Goal: Navigation & Orientation: Find specific page/section

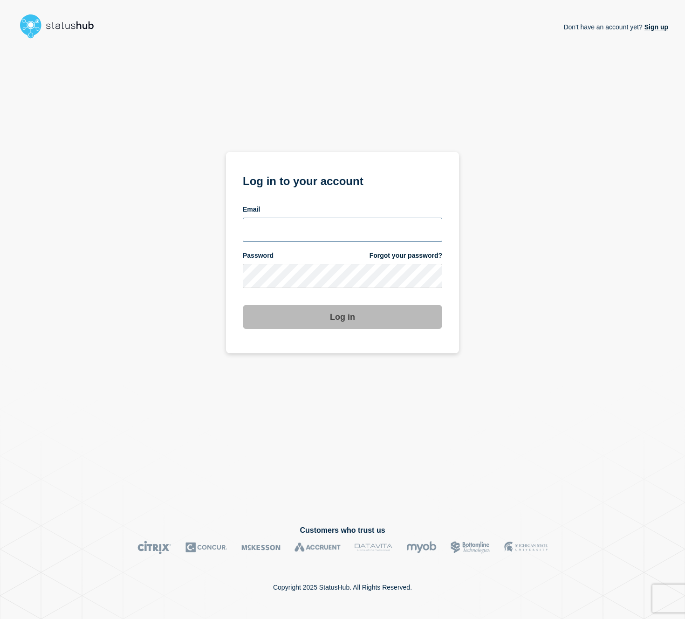
type input "cormac.mccarthy@gmail.com"
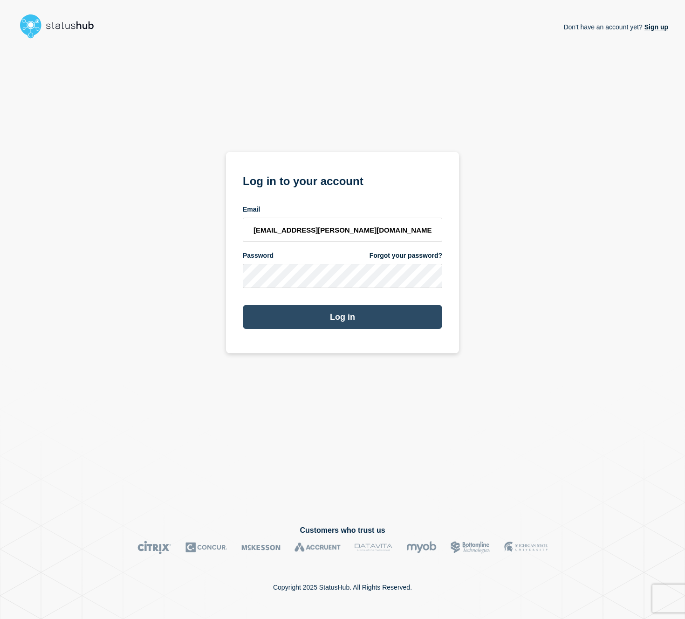
click at [353, 317] on button "Log in" at bounding box center [343, 317] width 200 height 24
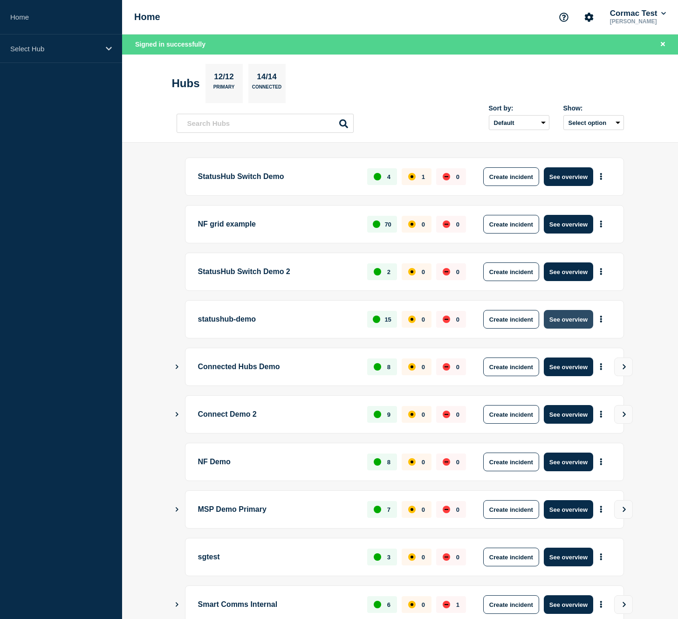
click at [567, 318] on button "See overview" at bounding box center [568, 319] width 49 height 19
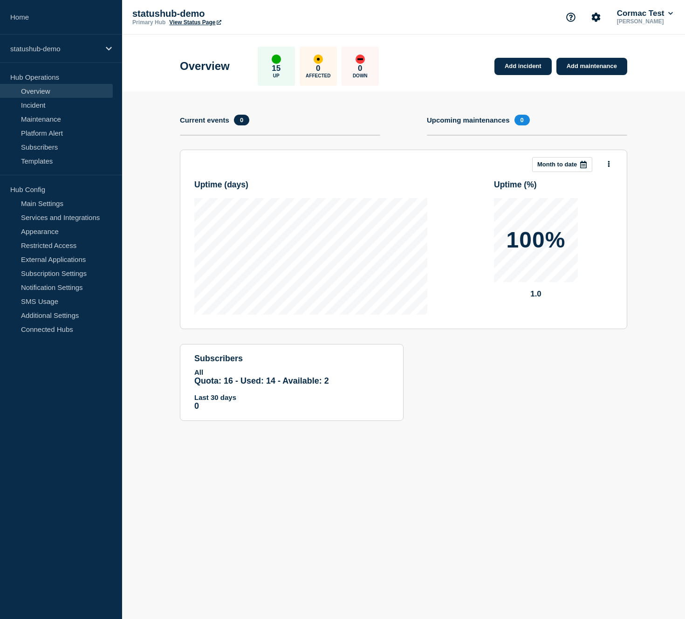
click at [202, 23] on link "View Status Page" at bounding box center [195, 22] width 52 height 7
click at [19, 19] on link "Home" at bounding box center [61, 17] width 122 height 35
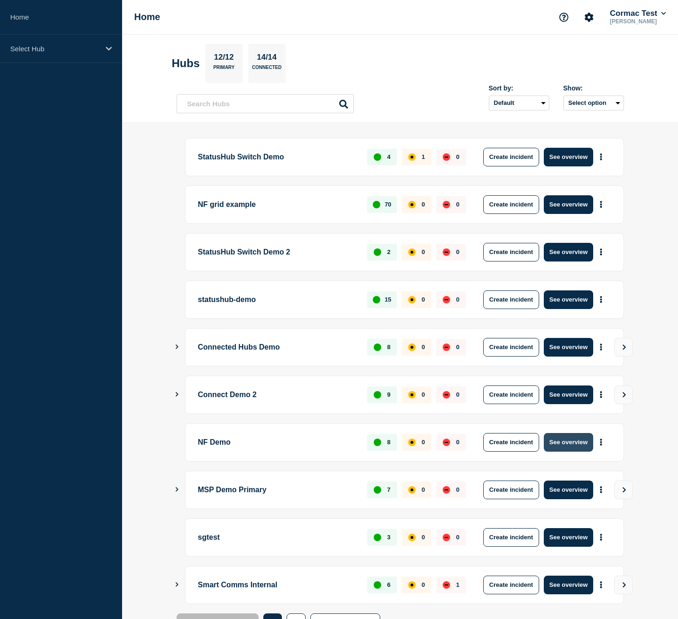
click at [562, 440] on button "See overview" at bounding box center [568, 442] width 49 height 19
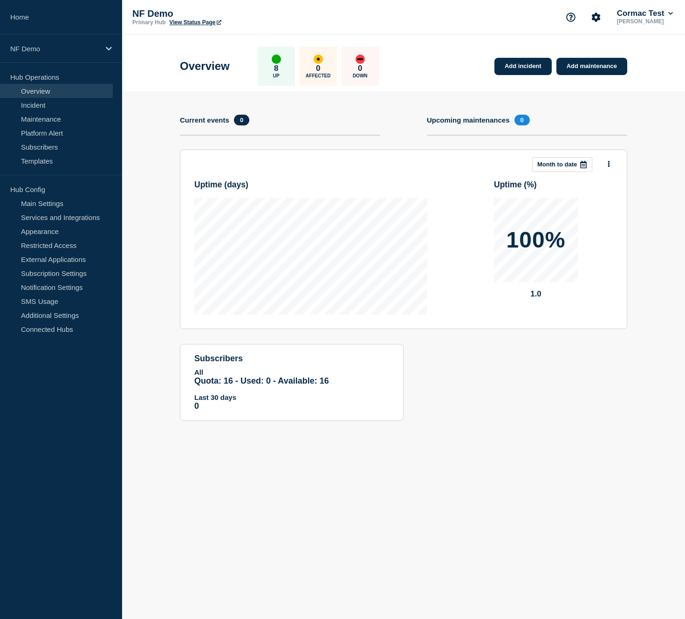
click at [202, 21] on link "View Status Page" at bounding box center [195, 22] width 52 height 7
click at [69, 47] on p "NF Demo" at bounding box center [55, 49] width 90 height 8
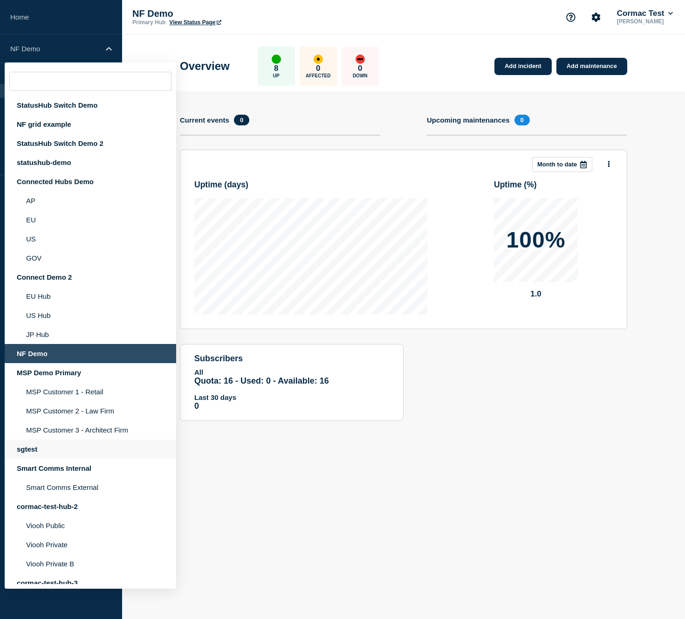
click at [35, 459] on div "sgtest" at bounding box center [91, 449] width 172 height 19
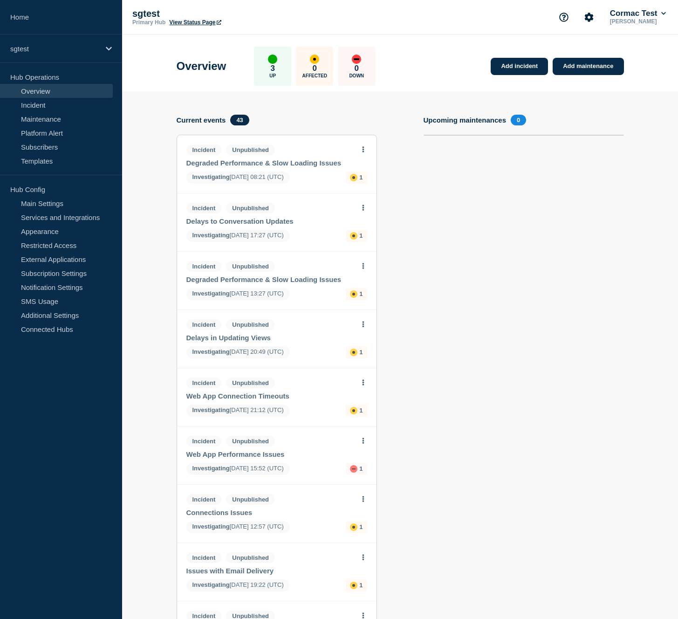
click at [187, 25] on link "View Status Page" at bounding box center [195, 22] width 52 height 7
click at [25, 23] on link "Home" at bounding box center [61, 17] width 122 height 35
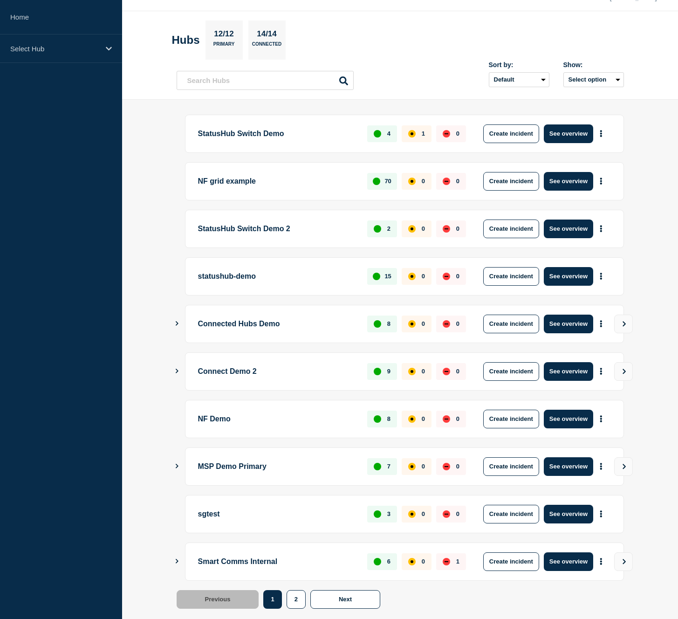
scroll to position [42, 0]
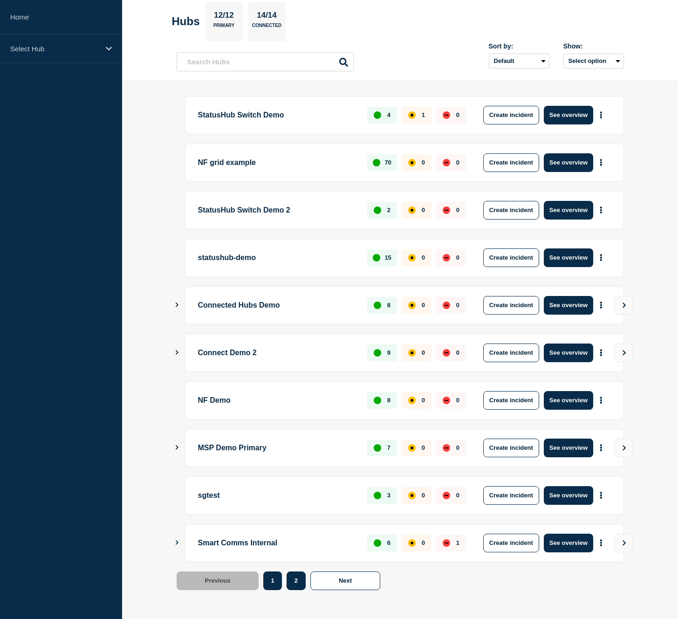
click at [299, 578] on button "2" at bounding box center [296, 581] width 19 height 19
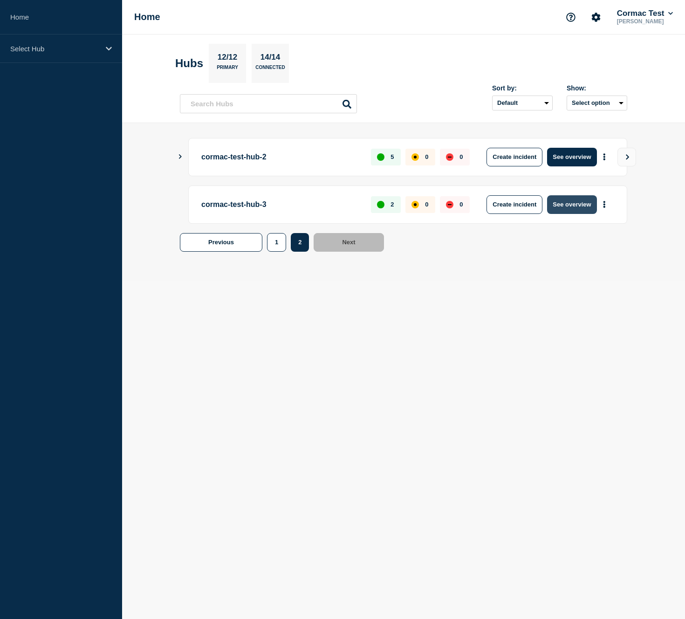
click at [559, 205] on button "See overview" at bounding box center [571, 204] width 49 height 19
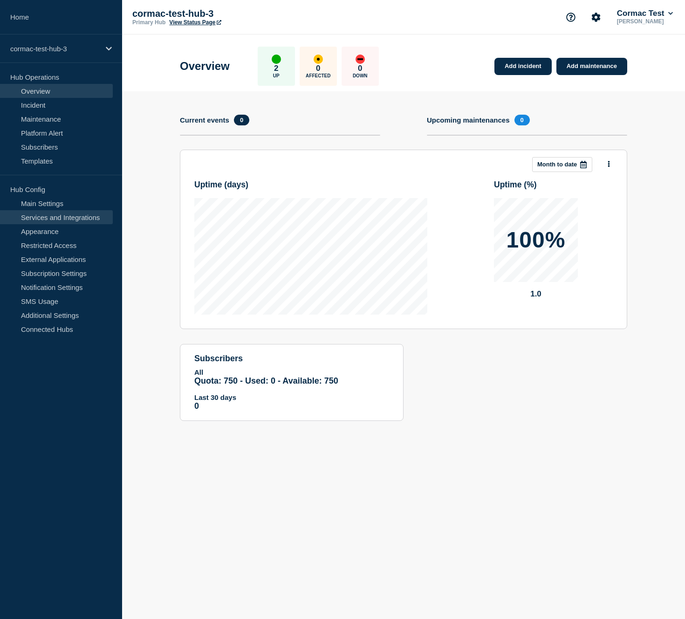
click at [78, 214] on link "Services and Integrations" at bounding box center [56, 217] width 113 height 14
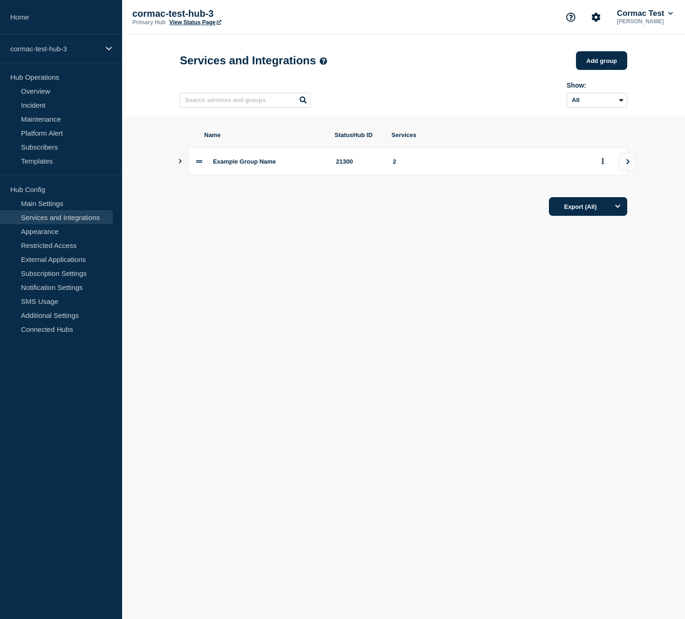
click at [180, 164] on icon "Show services" at bounding box center [180, 161] width 6 height 5
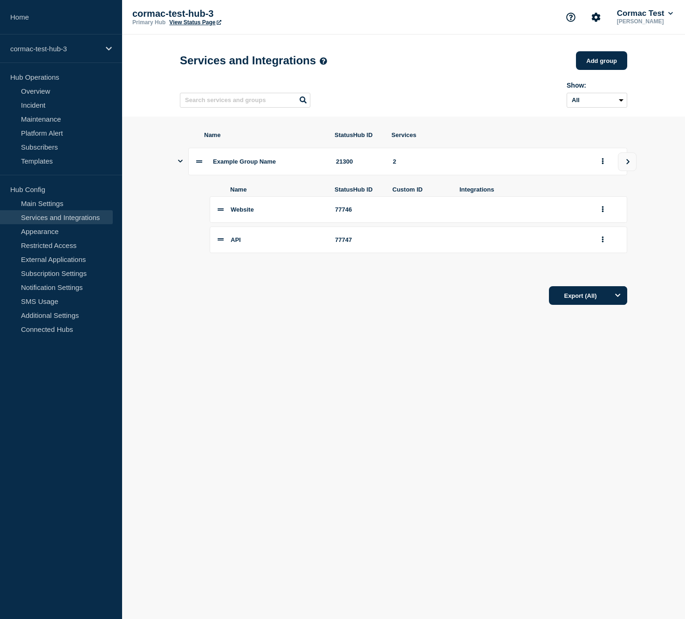
click at [185, 23] on link "View Status Page" at bounding box center [195, 22] width 52 height 7
